Goal: Navigation & Orientation: Find specific page/section

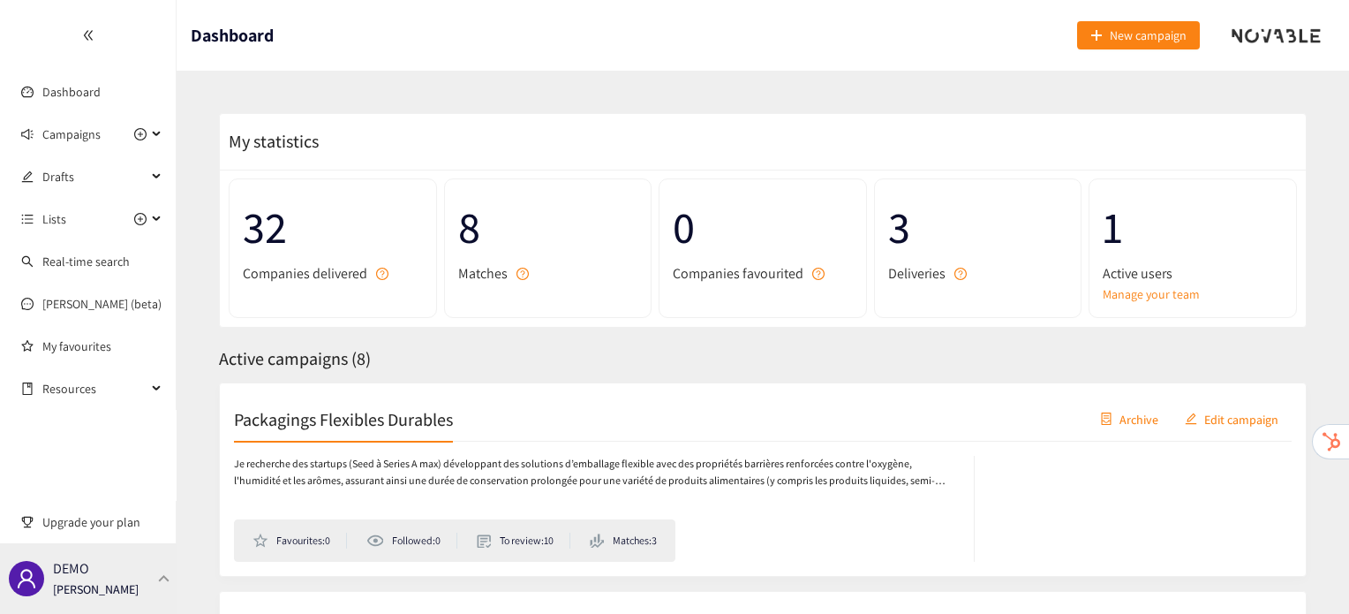
click at [74, 589] on p "[PERSON_NAME]" at bounding box center [96, 588] width 86 height 19
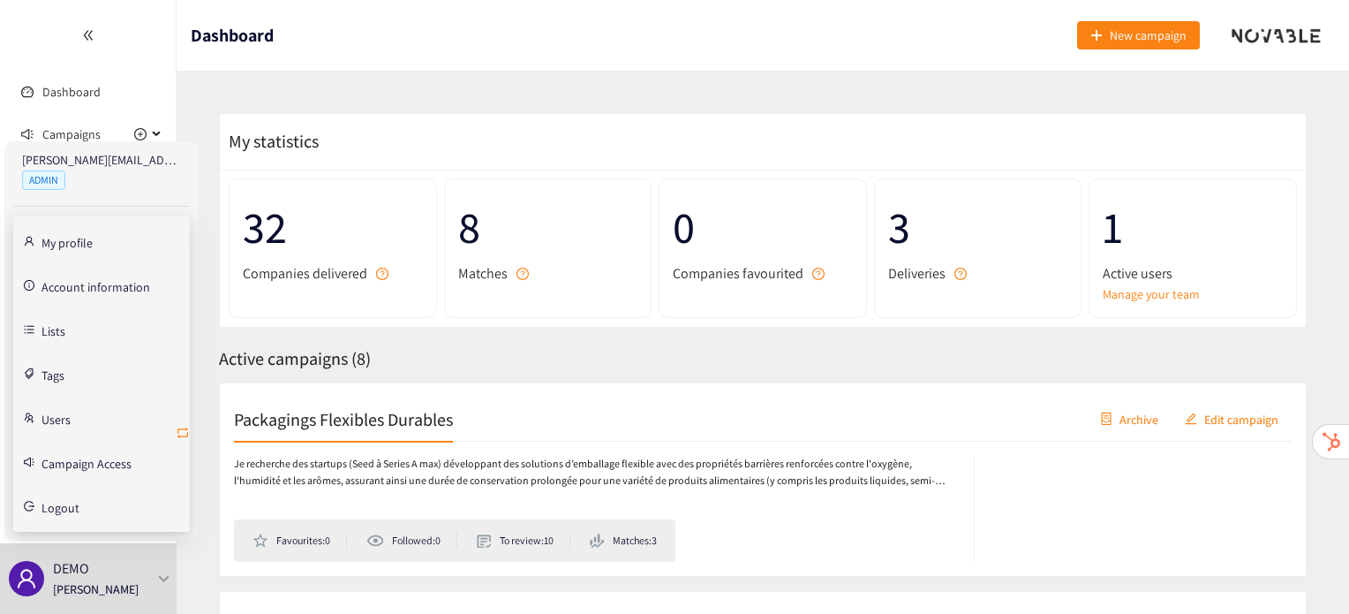
click at [185, 440] on span "retweet" at bounding box center [183, 434] width 14 height 17
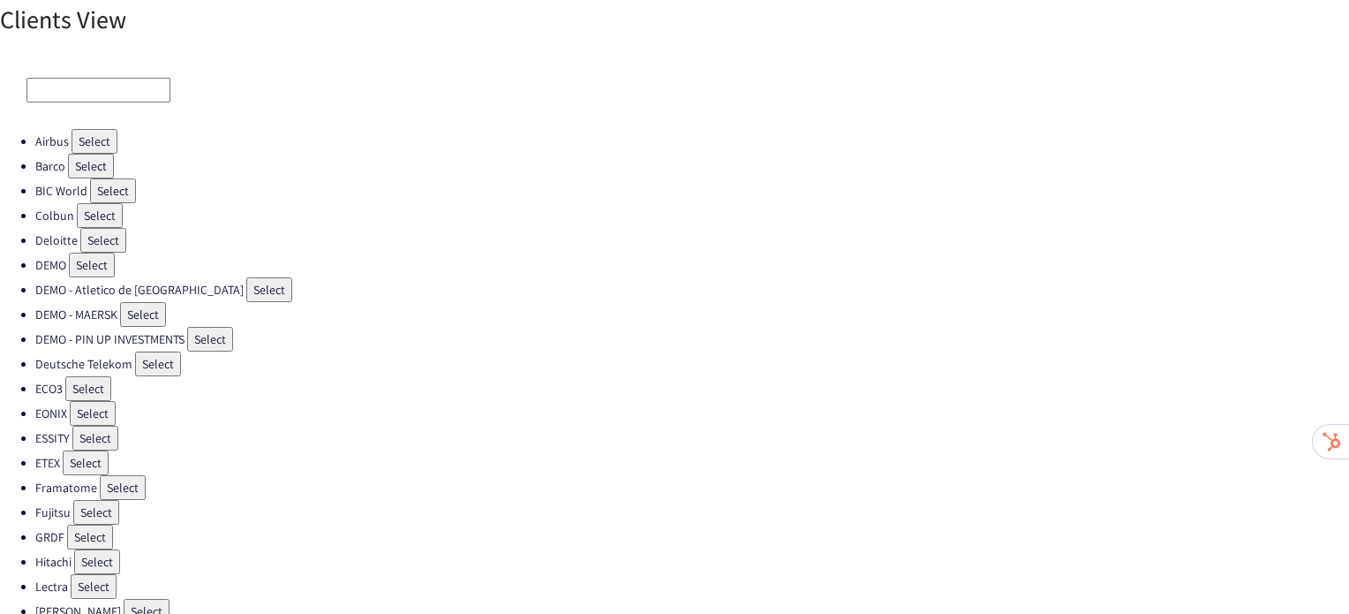
click at [79, 388] on button "Select" at bounding box center [88, 388] width 46 height 25
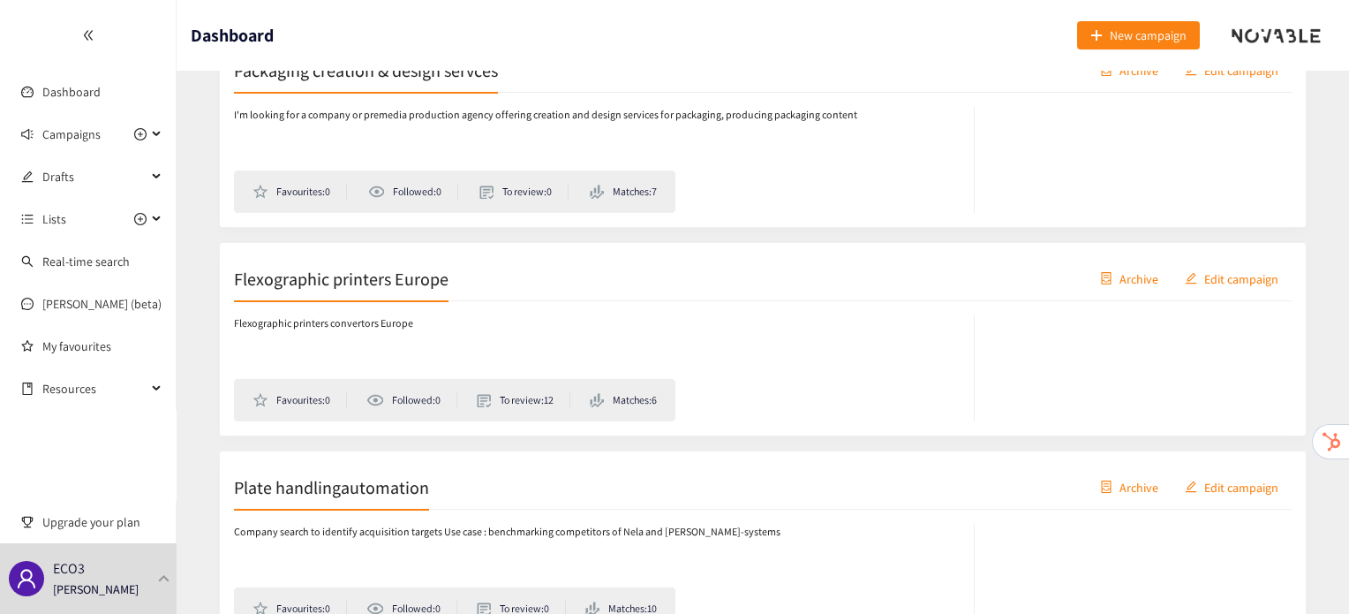
scroll to position [978, 0]
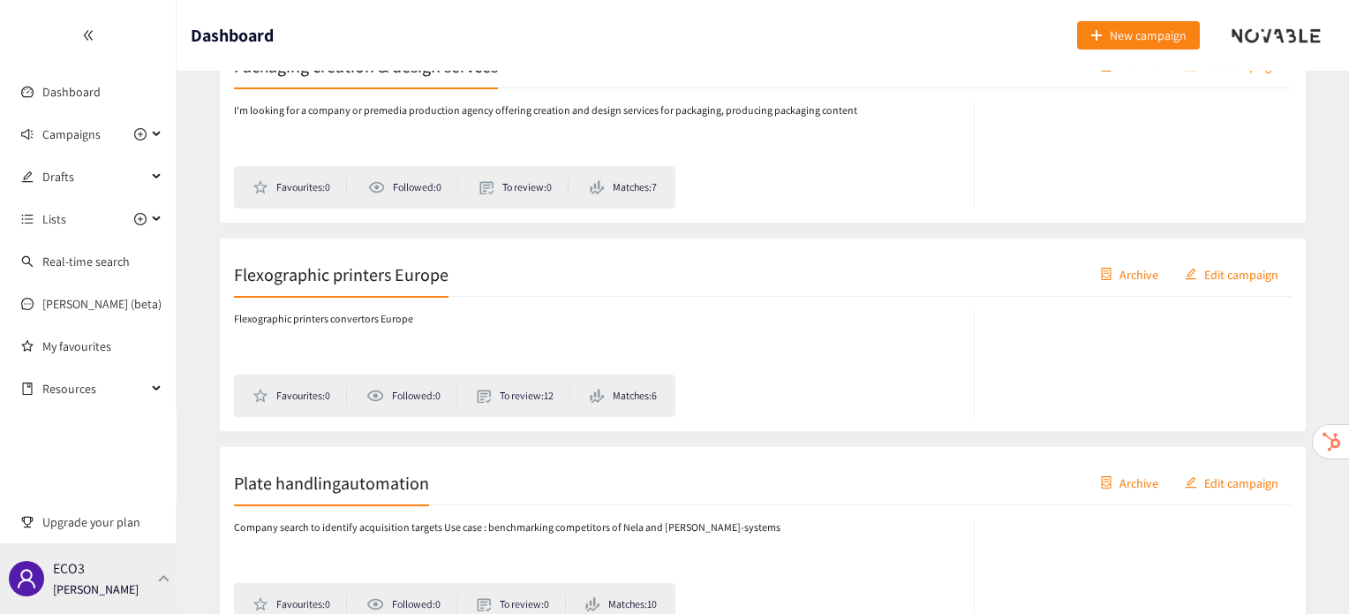
click at [151, 573] on div "ECO3 Irene Violetta" at bounding box center [88, 578] width 177 height 71
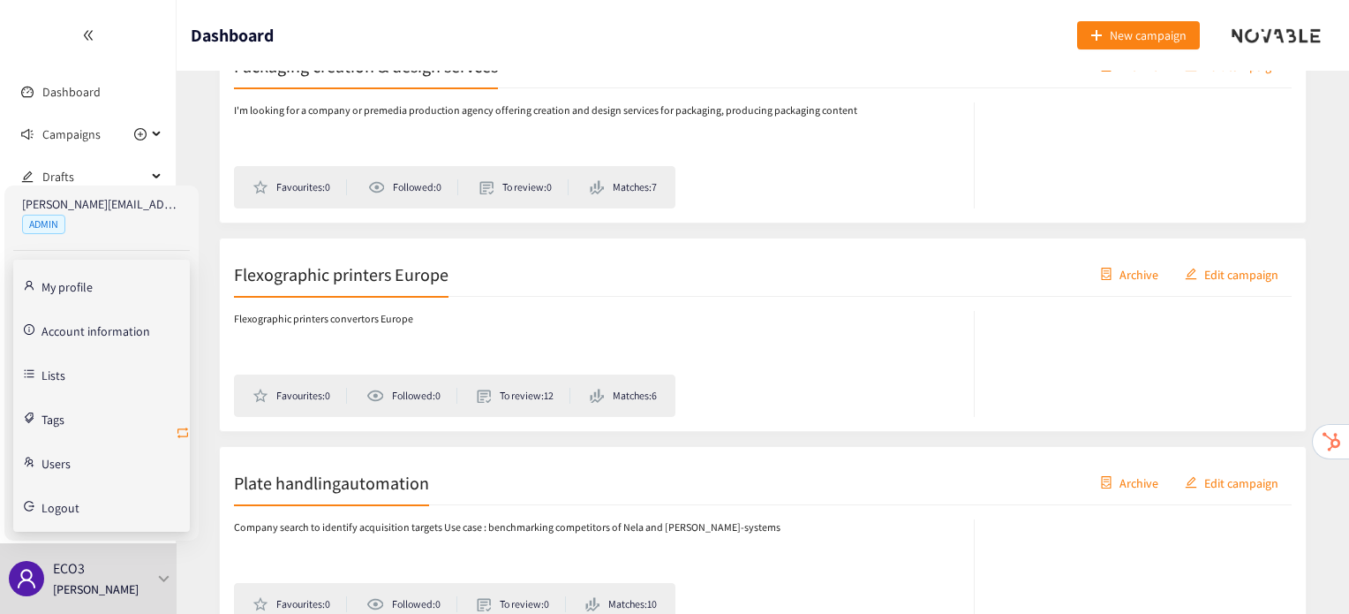
click at [178, 430] on icon "retweet" at bounding box center [183, 433] width 14 height 14
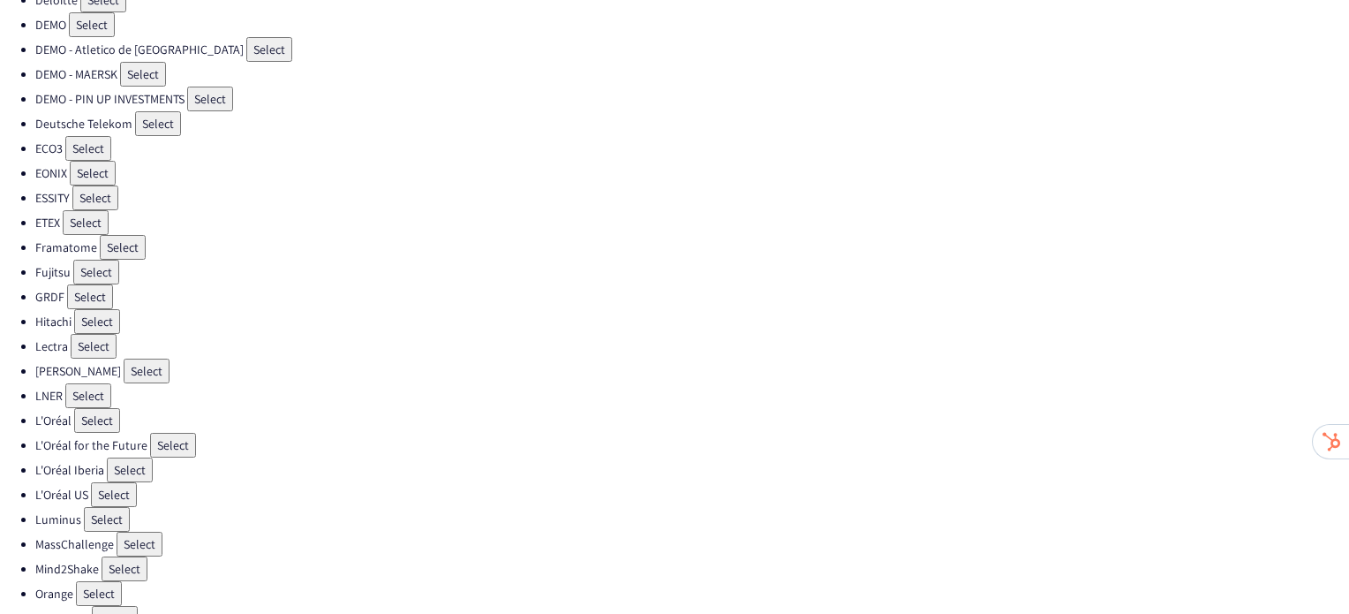
scroll to position [148, 0]
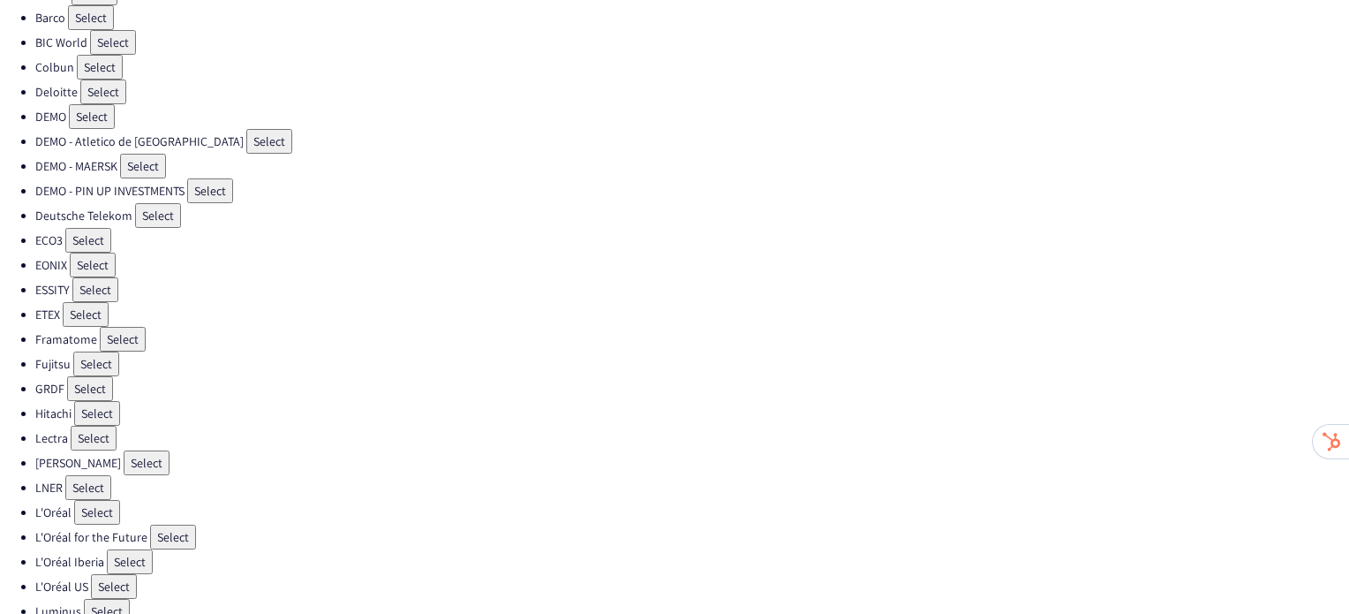
click at [92, 302] on button "Select" at bounding box center [86, 314] width 46 height 25
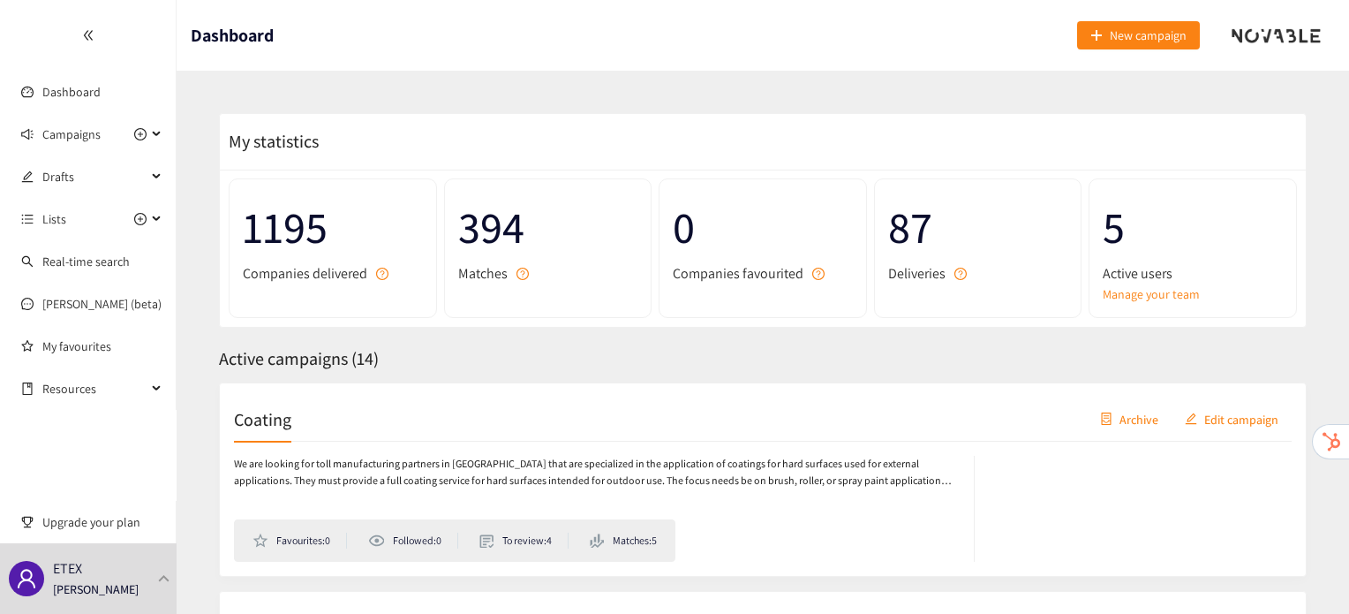
click at [255, 424] on h2 "Coating" at bounding box center [262, 418] width 57 height 25
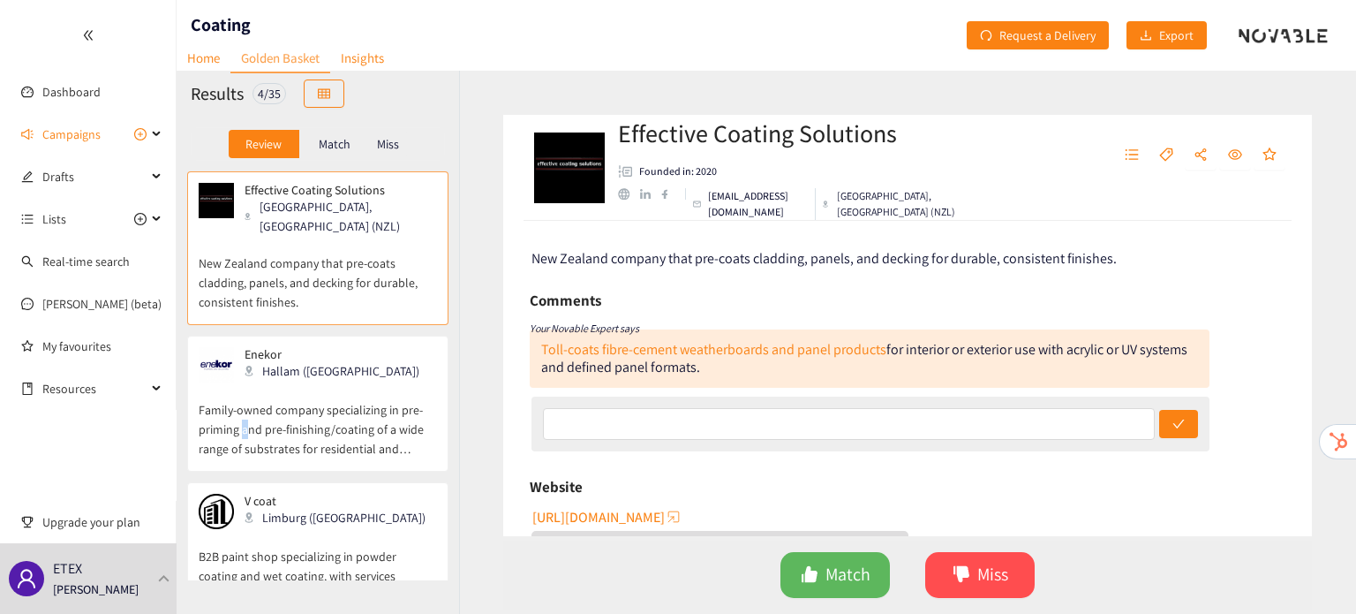
drag, startPoint x: 330, startPoint y: 429, endPoint x: 244, endPoint y: 435, distance: 86.7
click at [244, 435] on p "Family-owned company specializing in pre-priming and pre-finishing/coating of a…" at bounding box center [318, 420] width 238 height 76
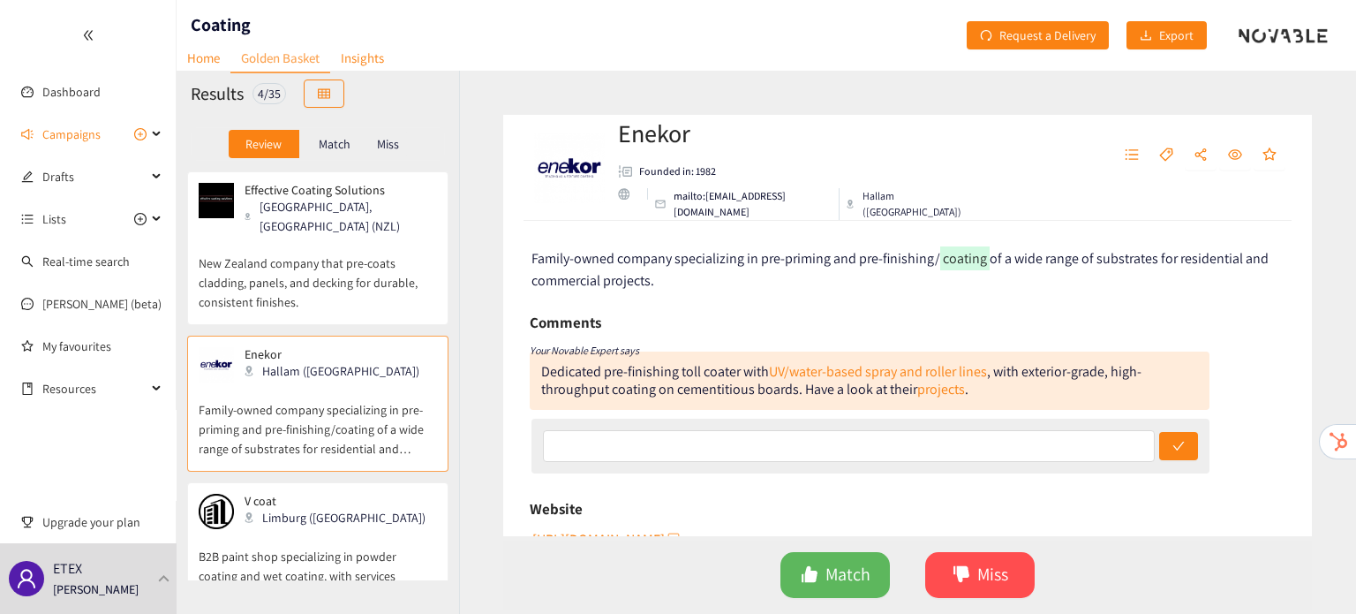
click at [294, 511] on div "Limburg (BEL)" at bounding box center [340, 517] width 191 height 19
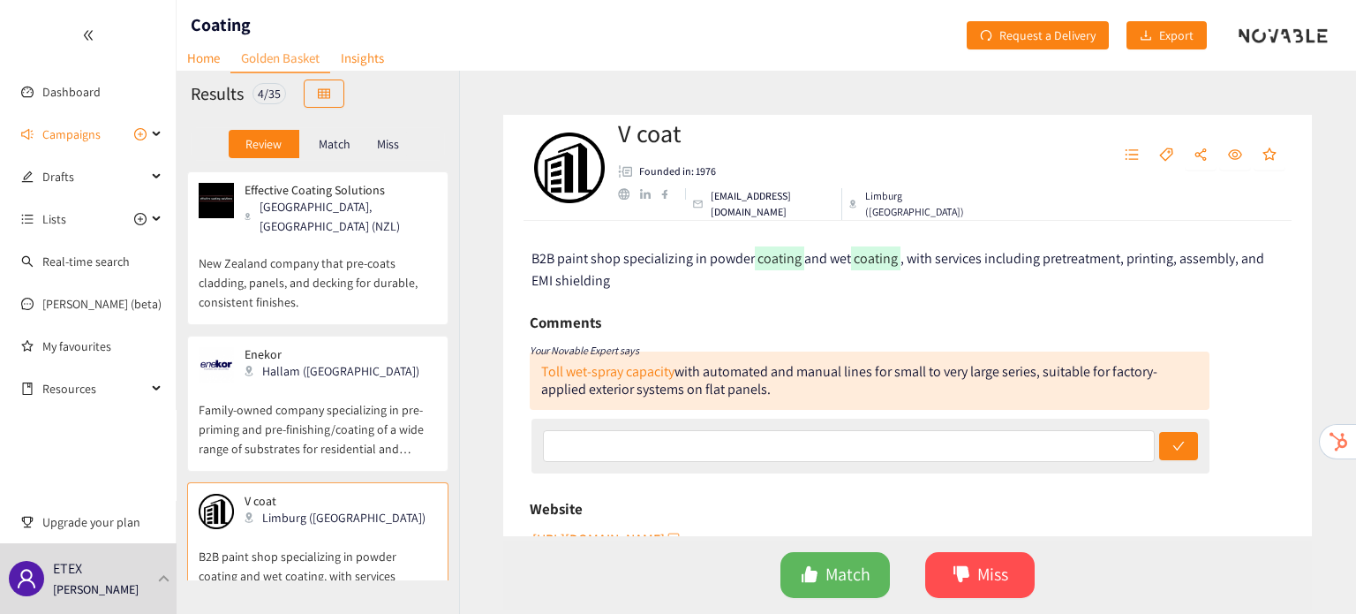
scroll to position [191, 0]
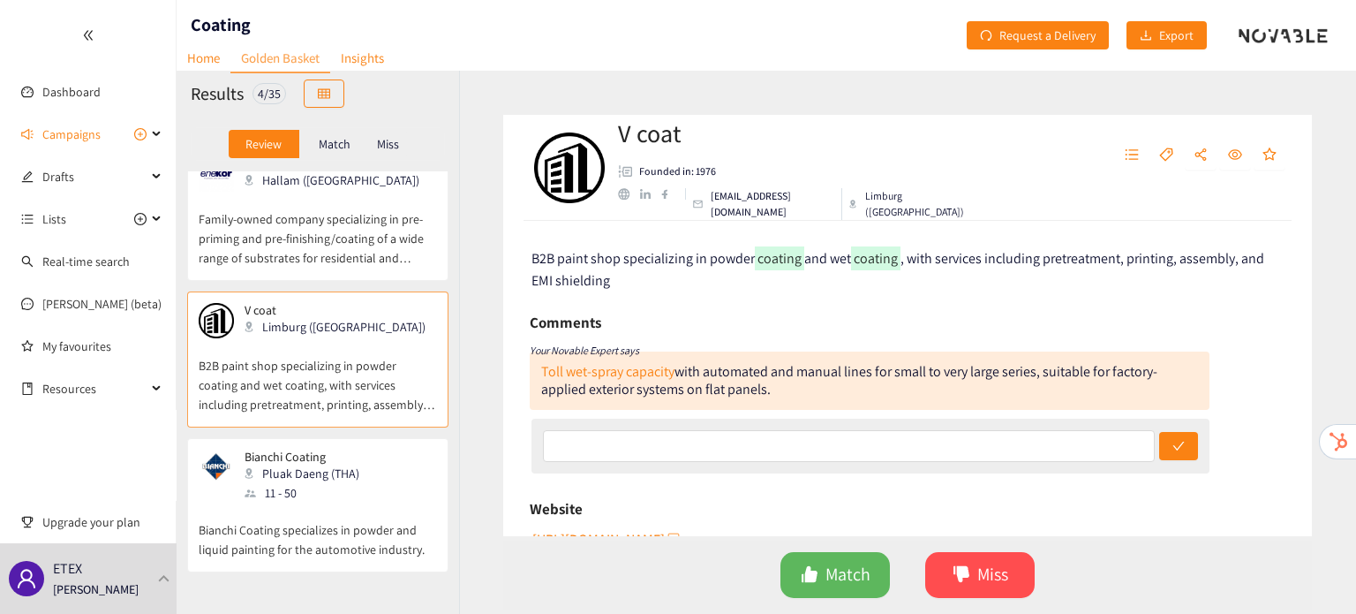
click at [282, 511] on p "Bianchi Coating specializes in powder and liquid painting for the automotive in…" at bounding box center [318, 530] width 238 height 57
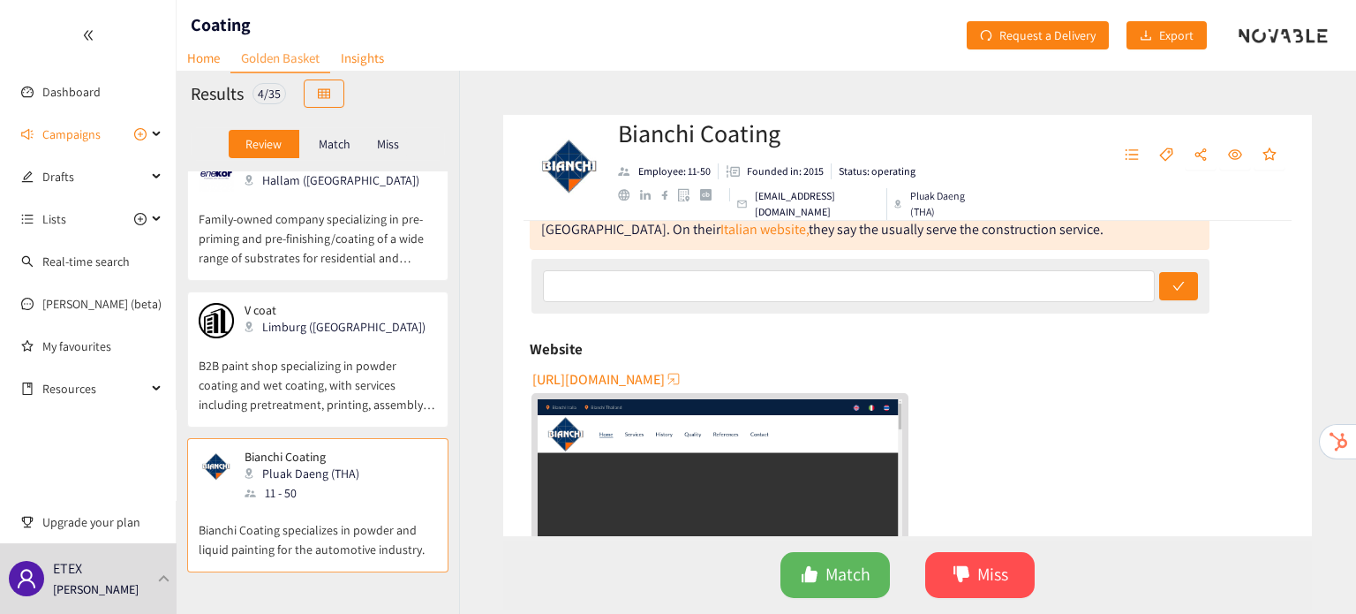
scroll to position [0, 0]
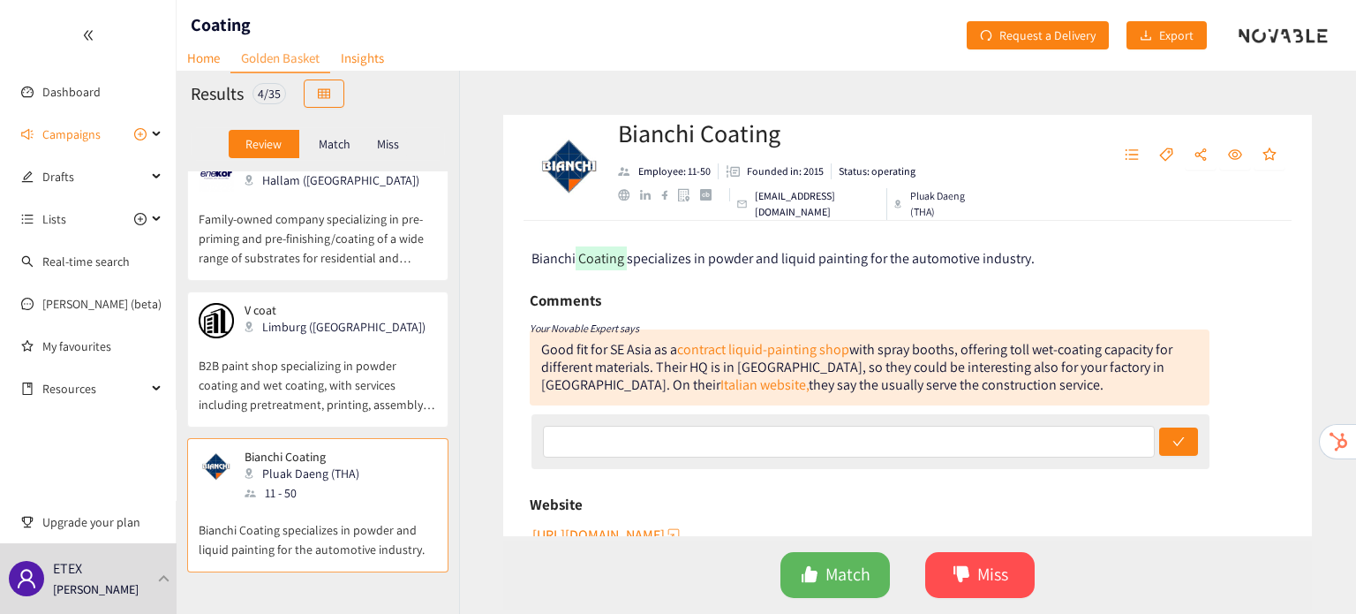
click at [317, 419] on div "V coat Limburg (BEL) B2B paint shop specializing in powder coating and wet coat…" at bounding box center [318, 365] width 238 height 124
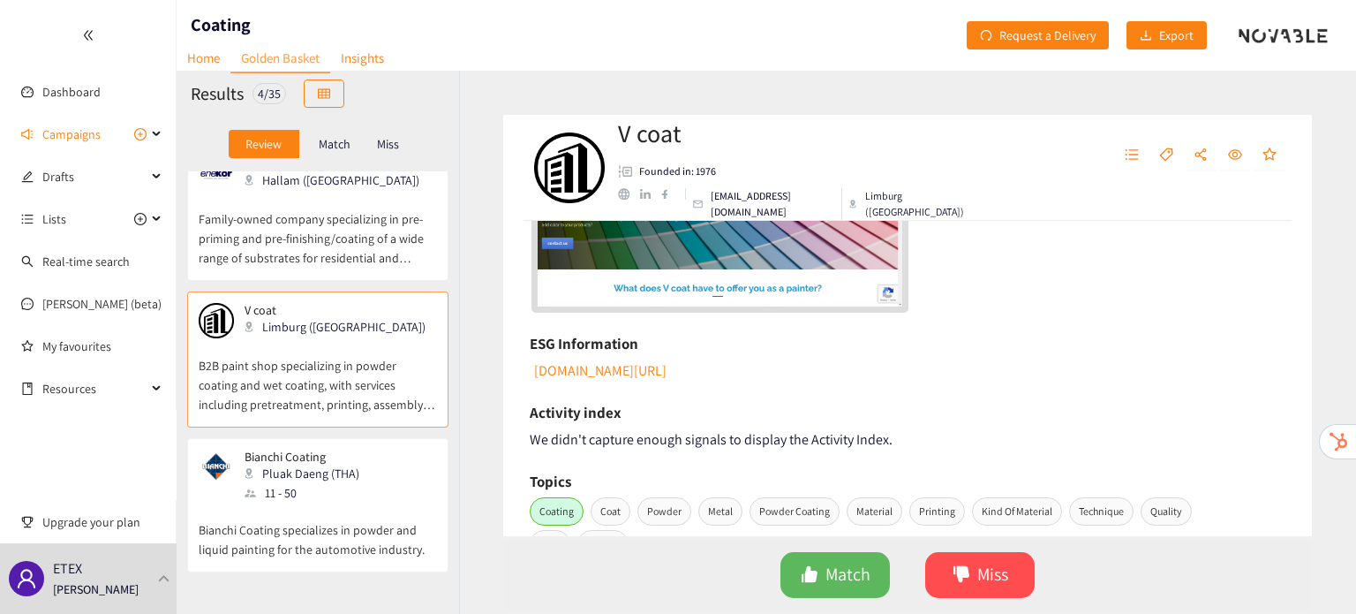
scroll to position [459, 0]
click at [406, 502] on p "Bianchi Coating specializes in powder and liquid painting for the automotive in…" at bounding box center [318, 530] width 238 height 57
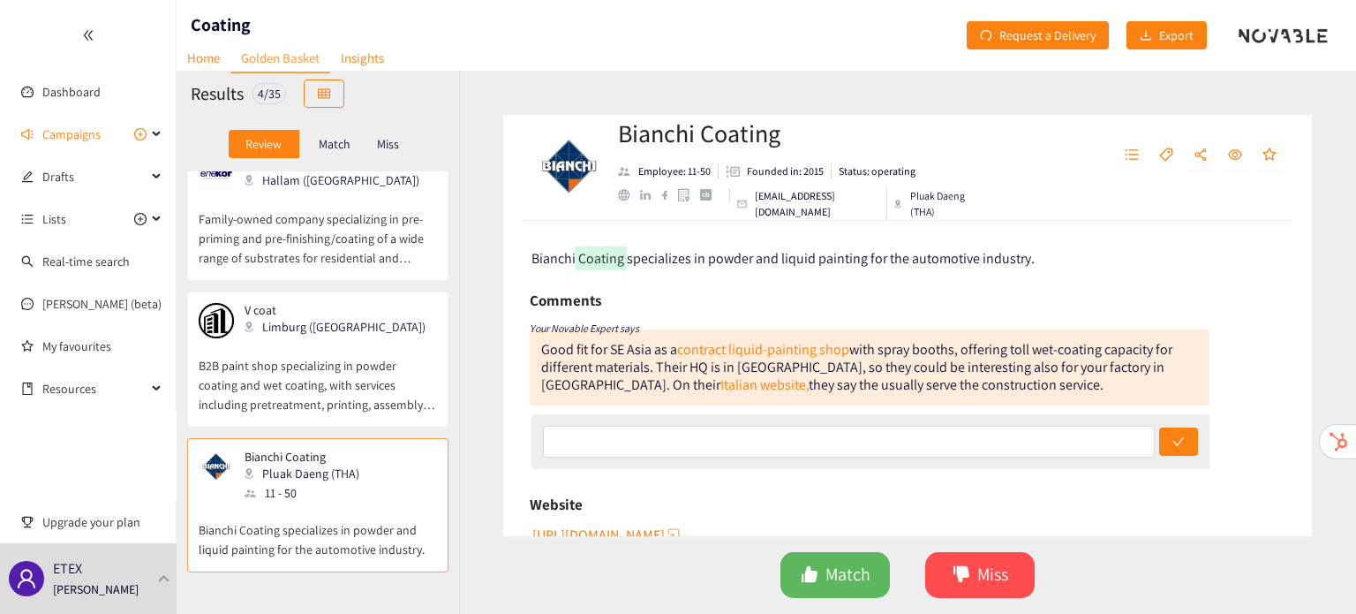
scroll to position [0, 0]
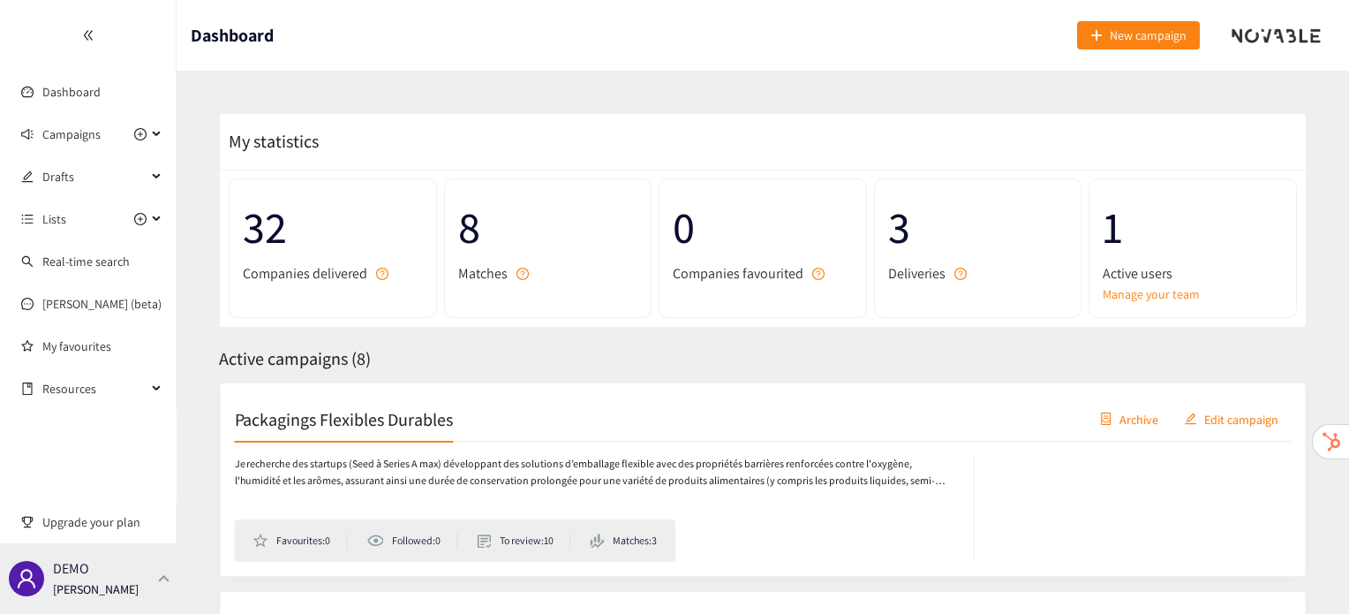
click at [87, 577] on p "DEMO" at bounding box center [71, 568] width 36 height 22
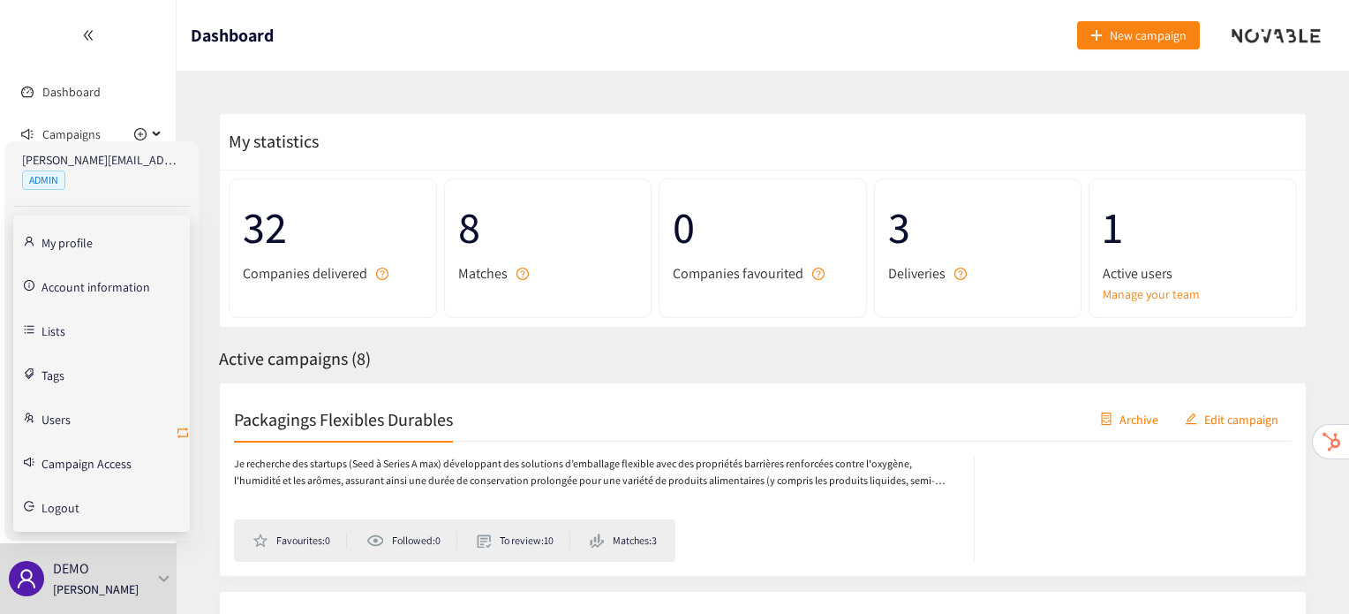
click at [181, 427] on icon "retweet" at bounding box center [182, 432] width 11 height 11
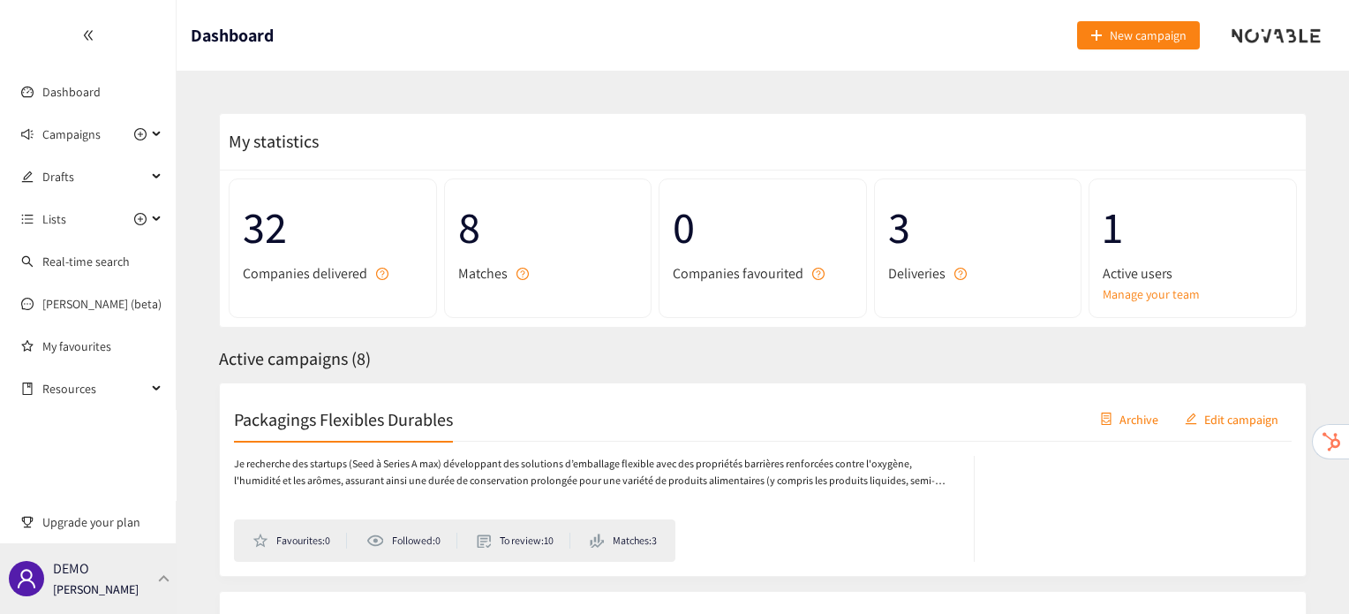
click at [129, 592] on div "DEMO Irene Violetta" at bounding box center [88, 578] width 177 height 71
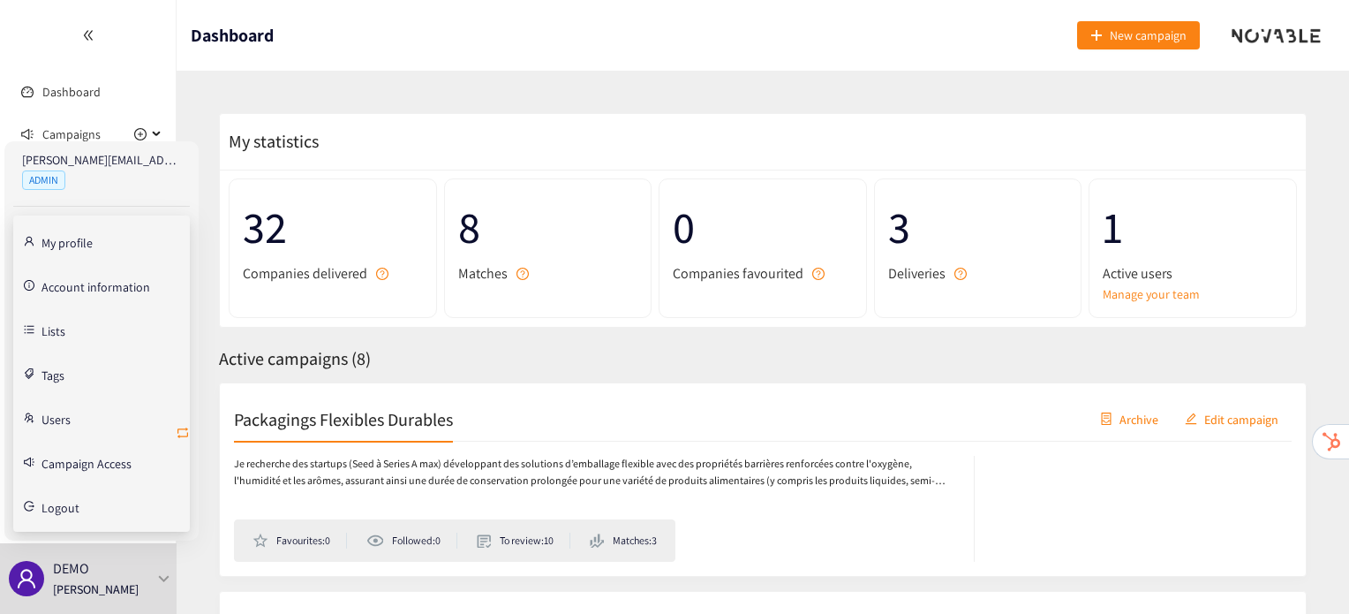
click at [180, 429] on icon "retweet" at bounding box center [183, 433] width 14 height 14
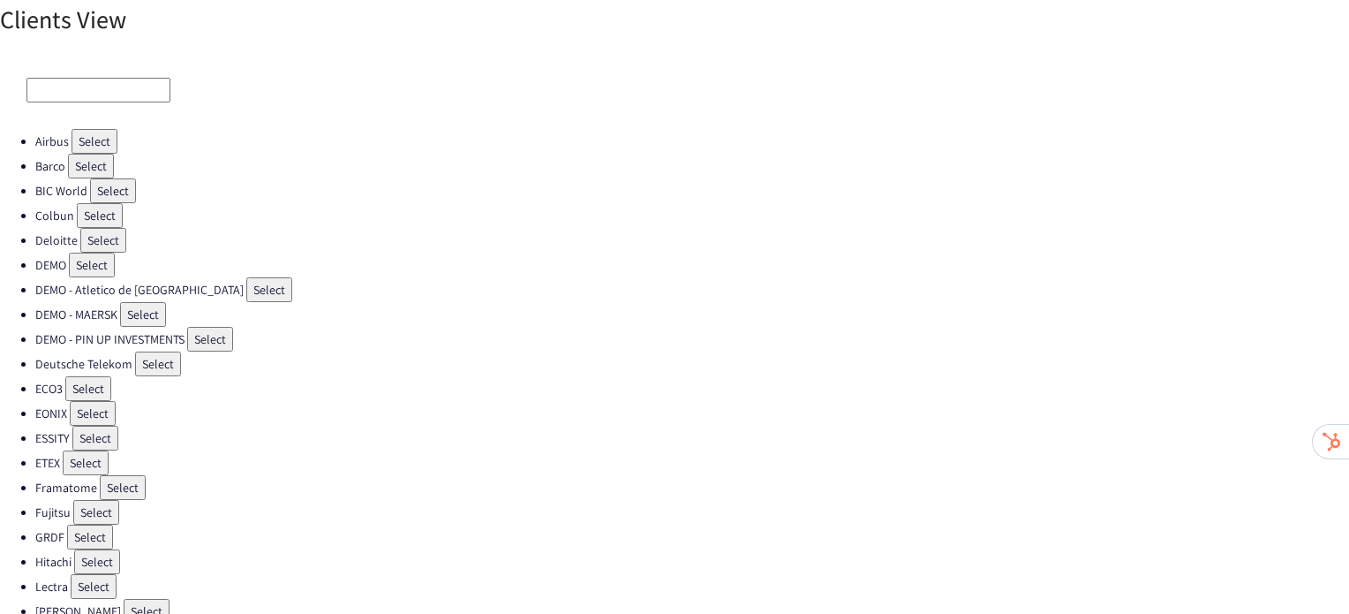
click at [75, 451] on button "Select" at bounding box center [86, 462] width 46 height 25
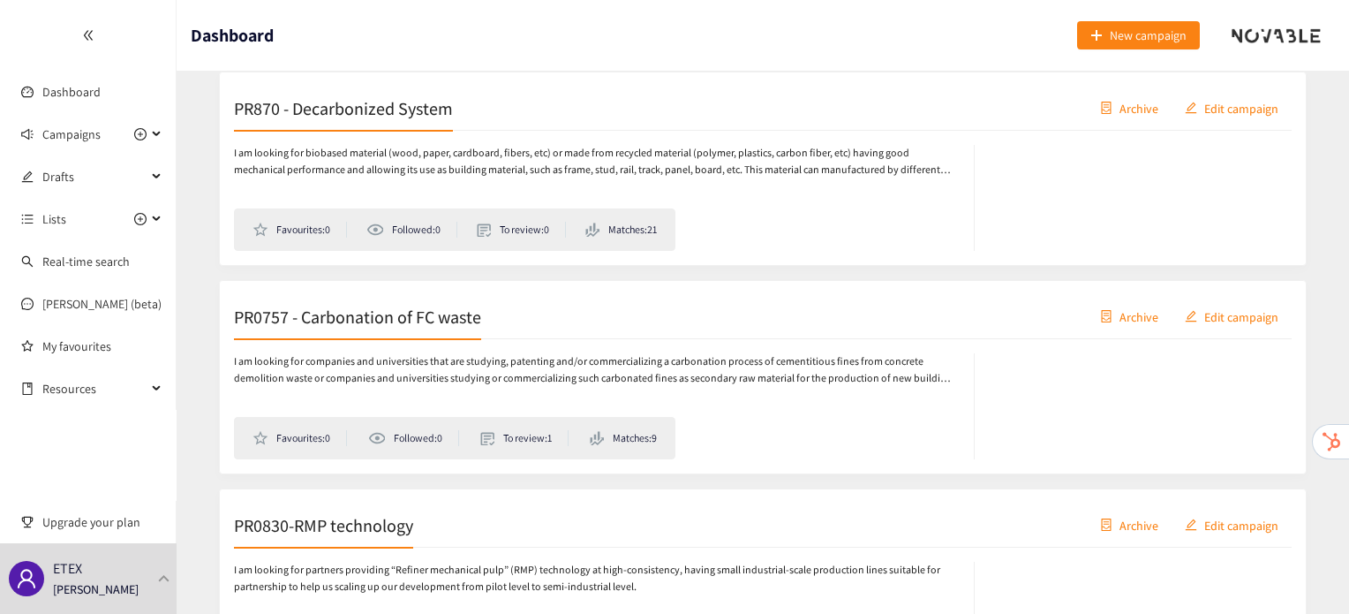
scroll to position [1658, 0]
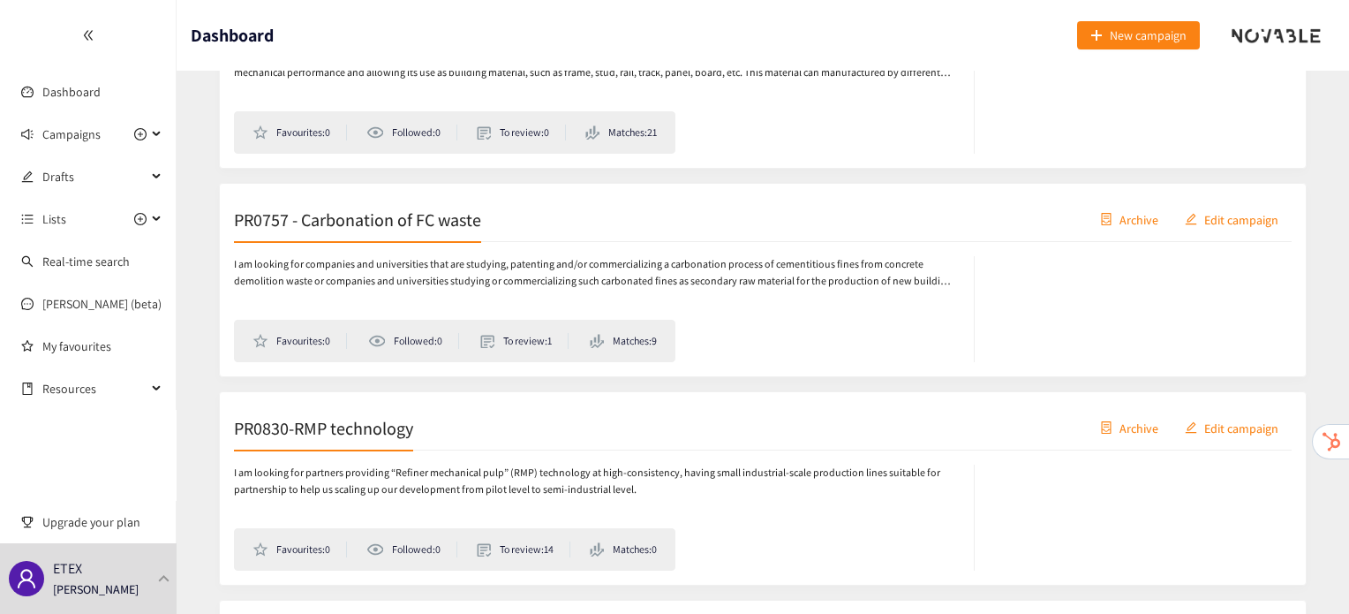
click at [477, 226] on h2 "PR0757 - Carbonation of FC waste" at bounding box center [357, 219] width 247 height 25
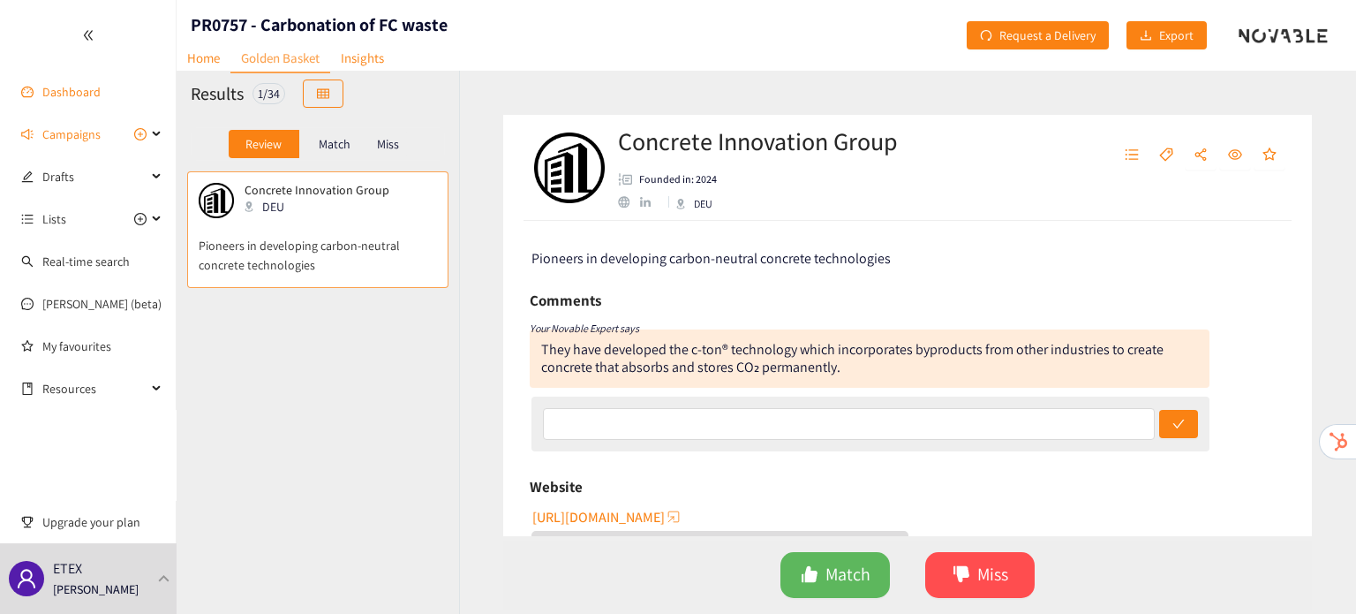
click at [80, 94] on link "Dashboard" at bounding box center [71, 92] width 58 height 16
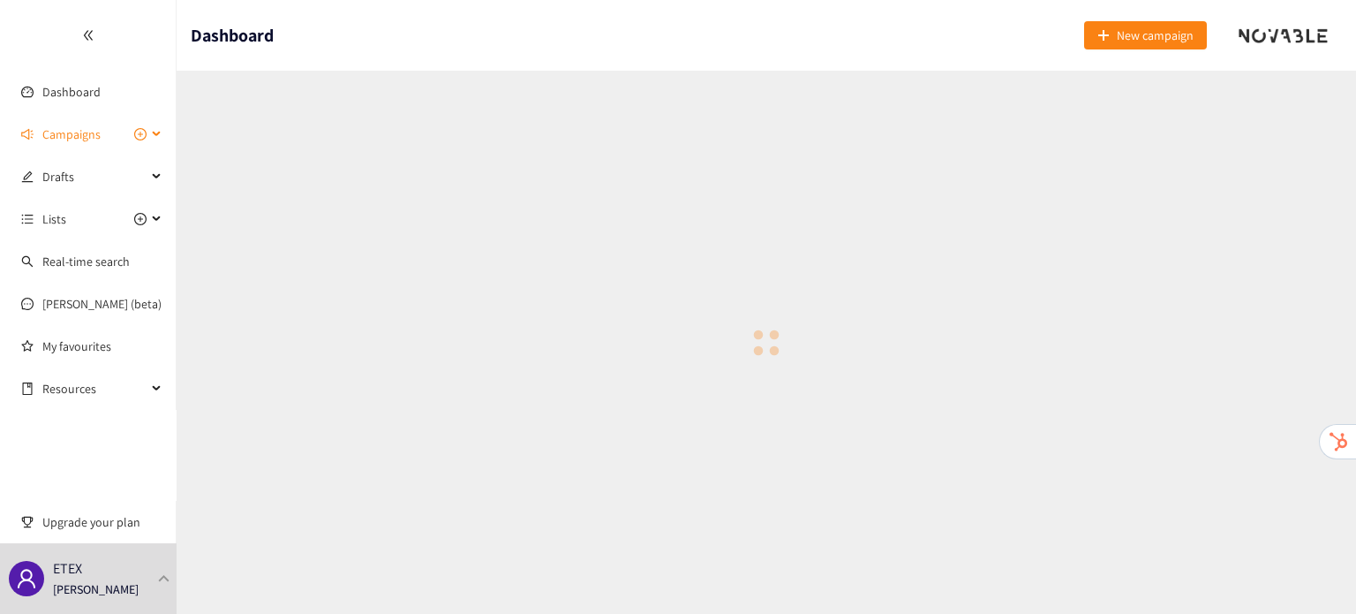
click at [85, 140] on span "Campaigns" at bounding box center [71, 134] width 58 height 35
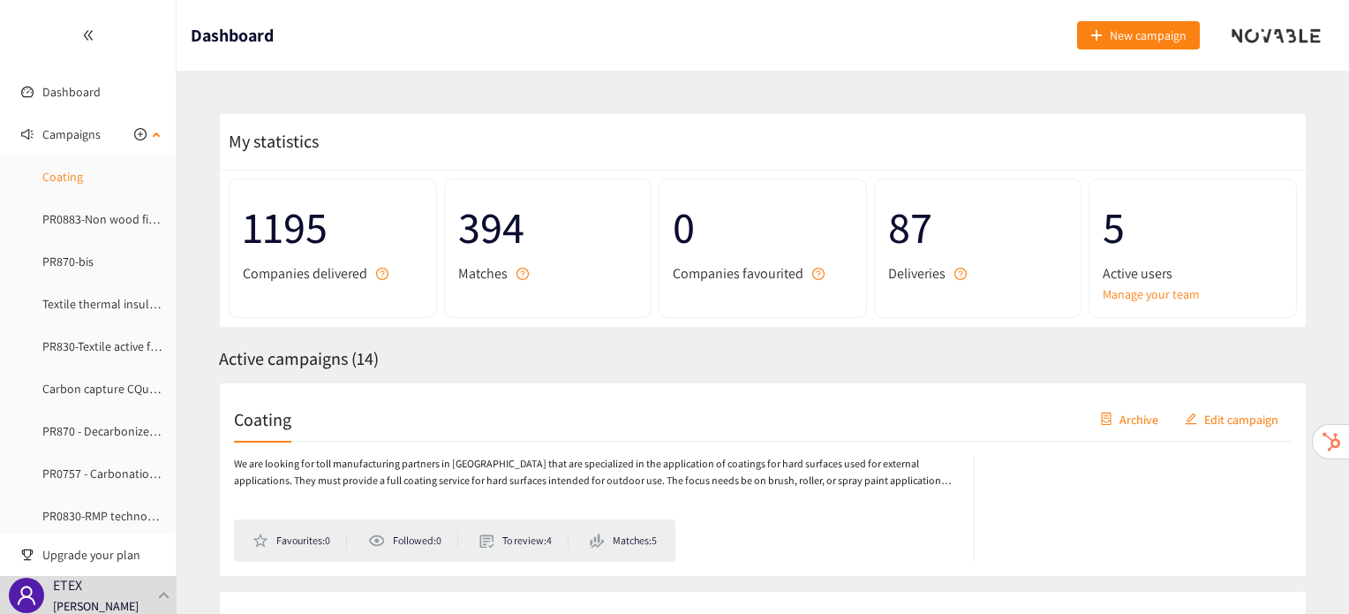
click at [83, 179] on link "Coating" at bounding box center [62, 177] width 41 height 16
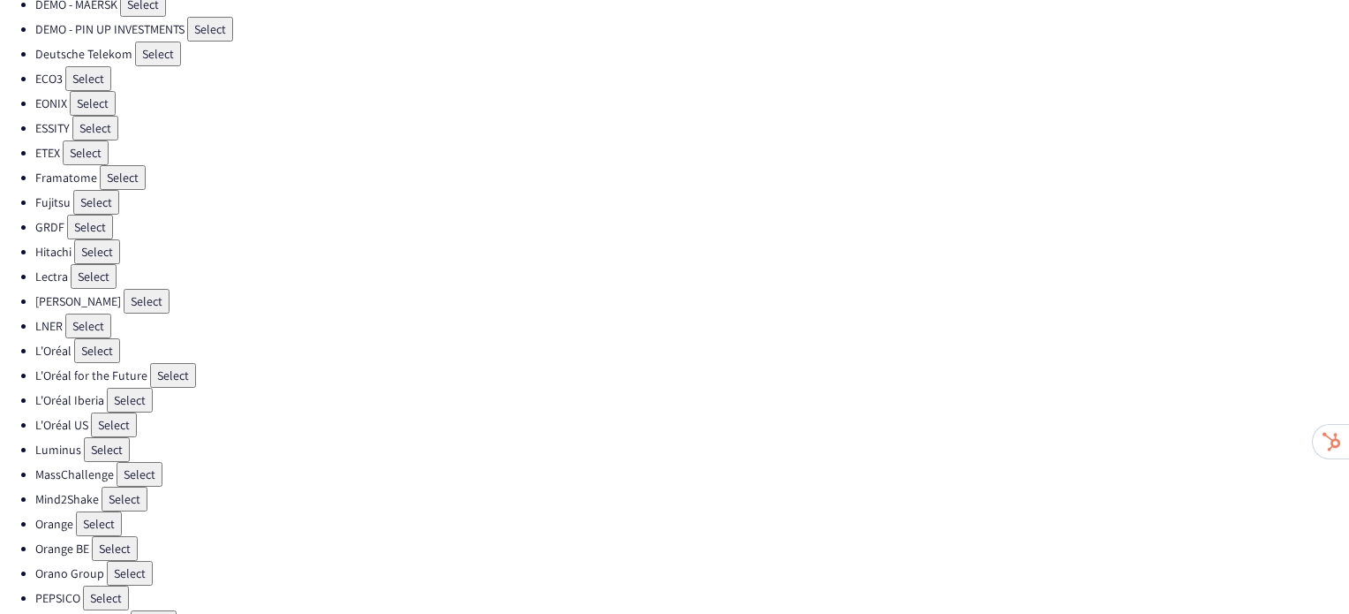
scroll to position [311, 0]
click at [94, 510] on button "Select" at bounding box center [99, 522] width 46 height 25
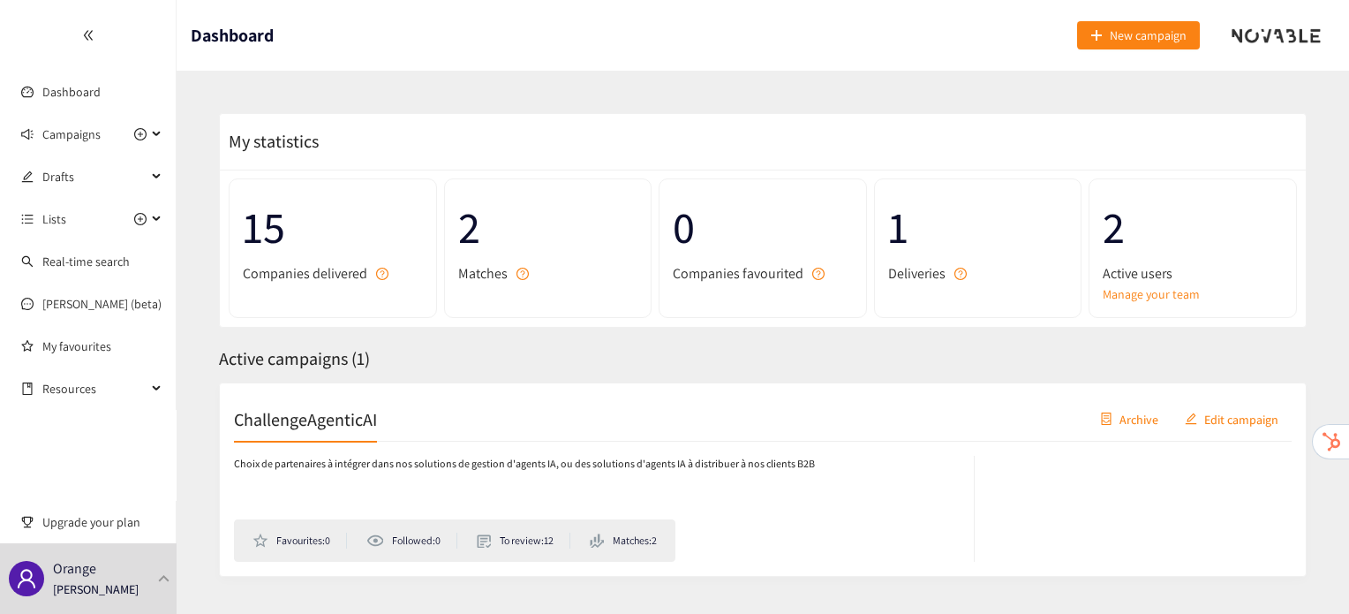
click at [303, 418] on h2 "ChallengeAgenticAI" at bounding box center [305, 418] width 143 height 25
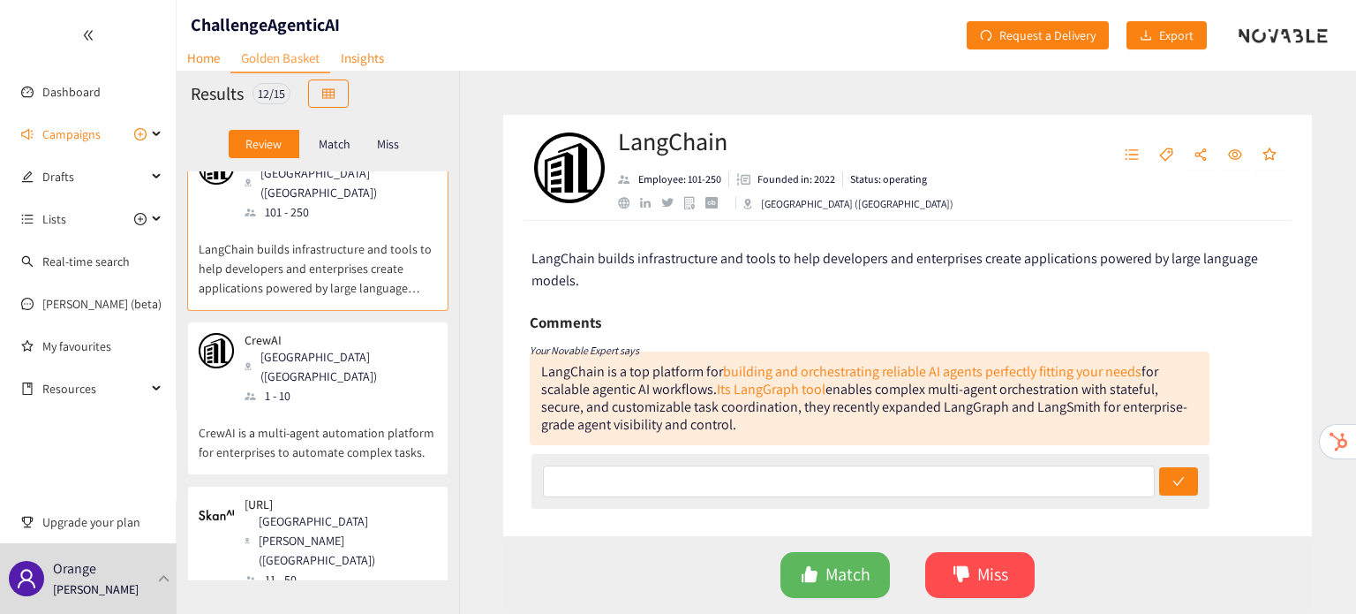
scroll to position [34, 0]
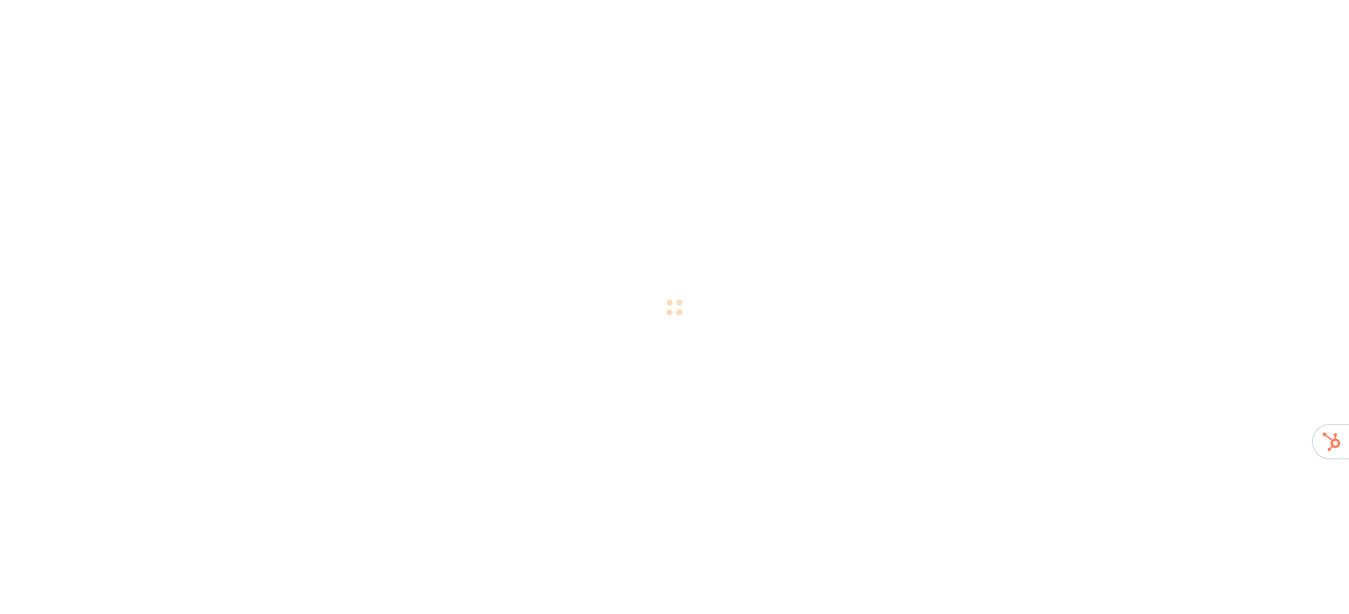
click at [305, 353] on div at bounding box center [674, 307] width 1349 height 614
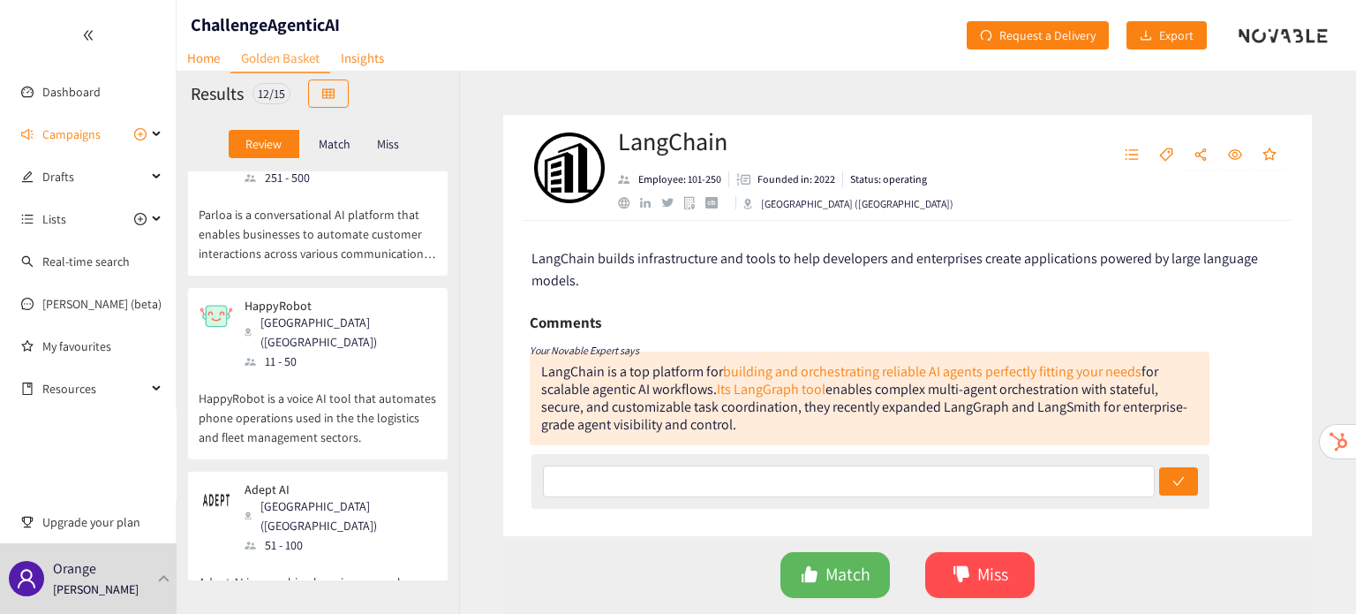
scroll to position [1498, 0]
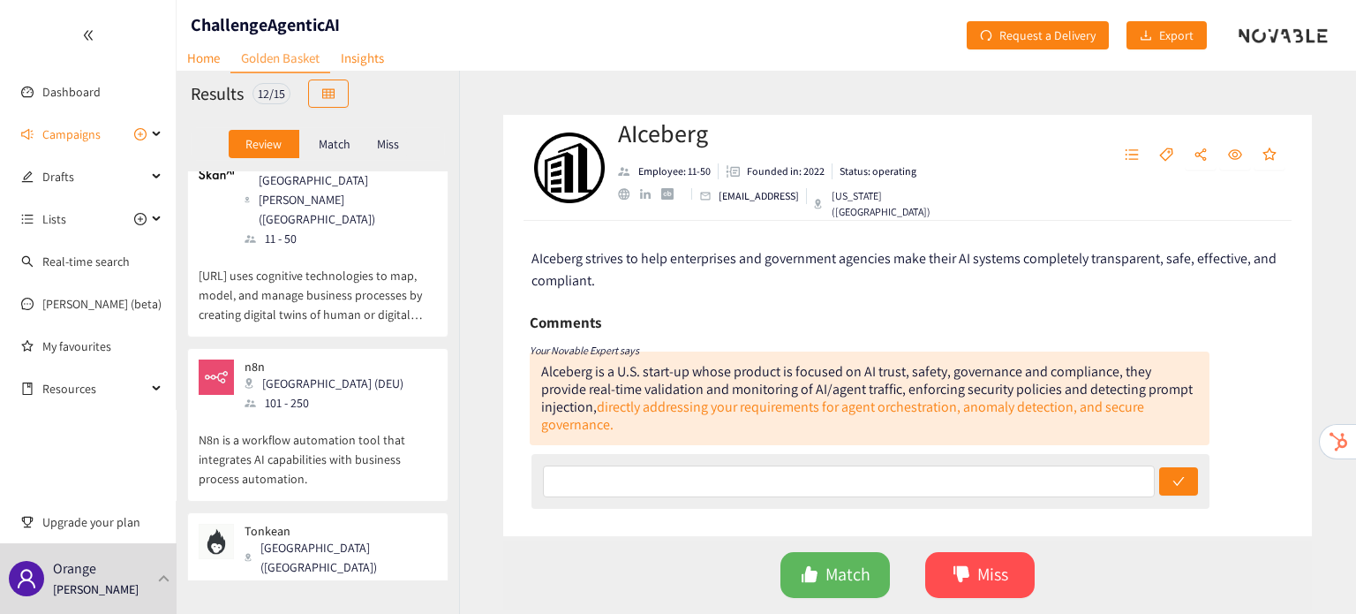
scroll to position [0, 0]
